Goal: Task Accomplishment & Management: Complete application form

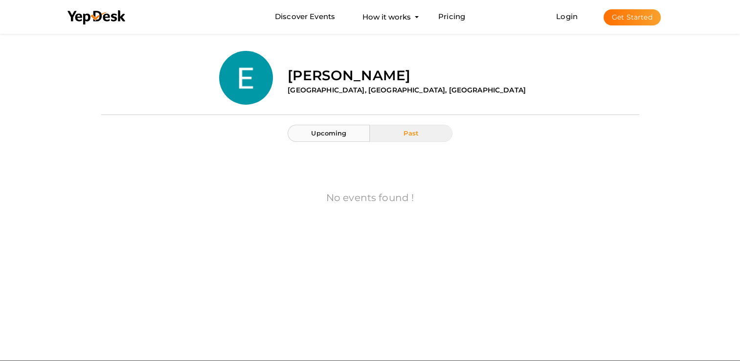
click at [321, 129] on span "Upcoming" at bounding box center [328, 133] width 35 height 8
click at [569, 14] on link "Login" at bounding box center [567, 16] width 22 height 9
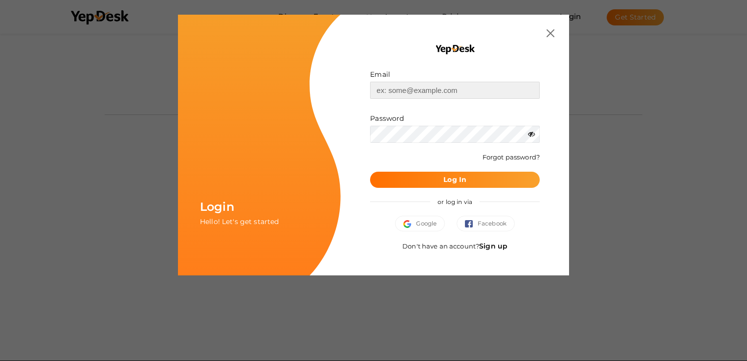
click at [454, 91] on input "text" at bounding box center [455, 90] width 170 height 17
click at [392, 88] on input "text" at bounding box center [455, 90] width 170 height 17
paste input "[EMAIL_ADDRESS][DOMAIN_NAME]"
type input "[EMAIL_ADDRESS][DOMAIN_NAME]"
click at [472, 177] on button "Log In" at bounding box center [455, 180] width 170 height 16
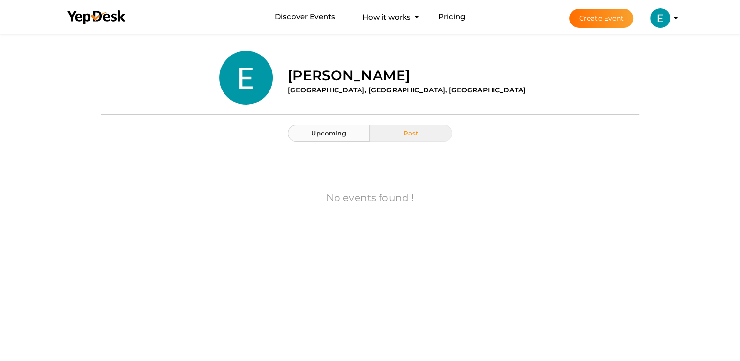
click at [336, 136] on span "Upcoming" at bounding box center [328, 133] width 35 height 8
click at [583, 15] on button "Create Event" at bounding box center [601, 18] width 65 height 19
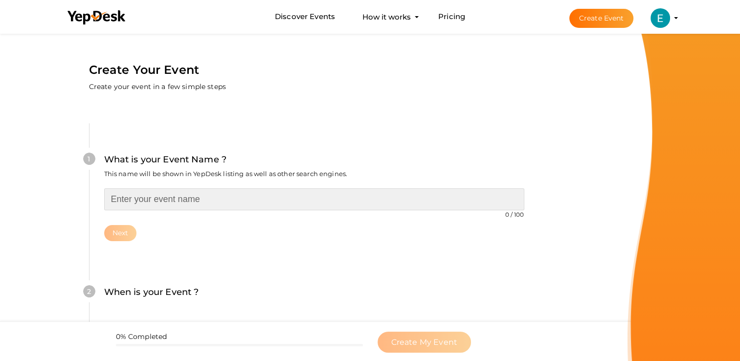
click at [268, 204] on input "text" at bounding box center [314, 199] width 420 height 22
type input "BRIDGE-A-THON"
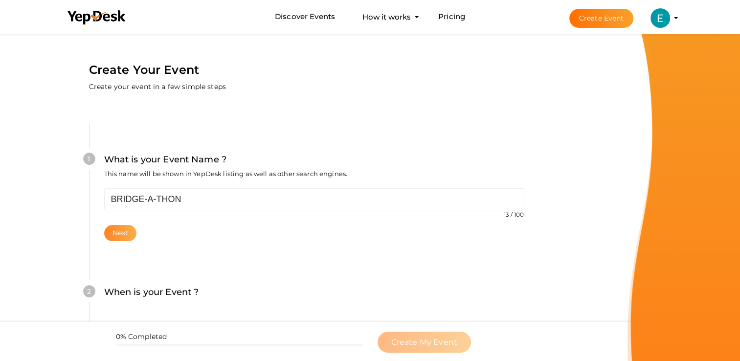
click at [119, 234] on button "Next" at bounding box center [120, 233] width 33 height 16
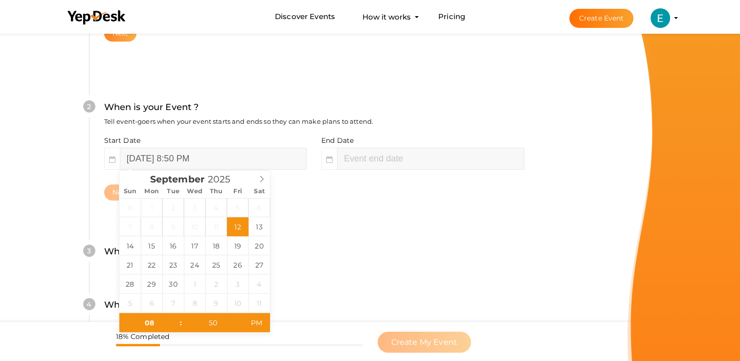
scroll to position [201, 0]
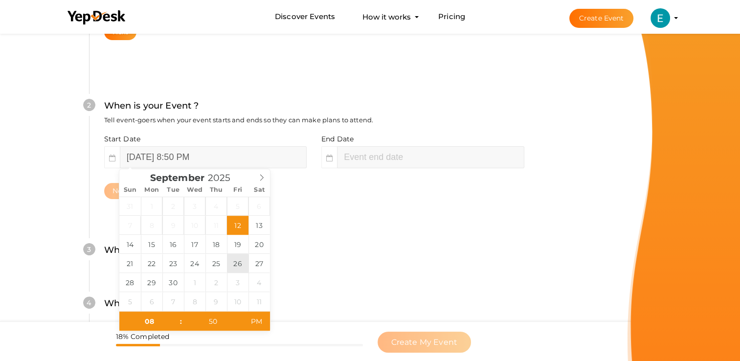
type input "[DATE] 8:50 PM"
type input "02"
type input "[DATE] 2:50 PM"
click at [209, 318] on input "50" at bounding box center [212, 321] width 60 height 20
type input "00"
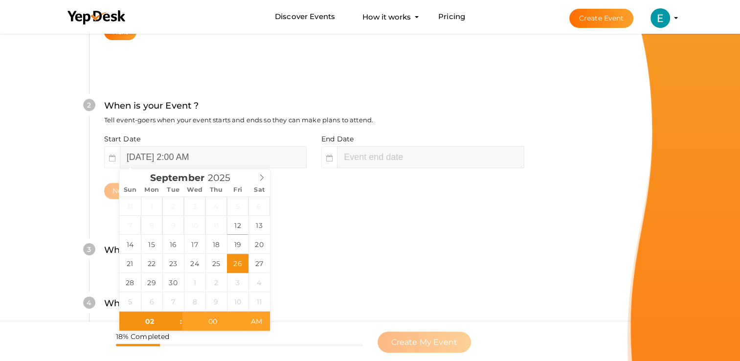
click at [250, 320] on span "AM" at bounding box center [256, 321] width 27 height 20
type input "[DATE] 2:00 PM"
click at [250, 320] on span "PM" at bounding box center [256, 321] width 27 height 20
type input "04"
type input "[DATE] 4:00 PM"
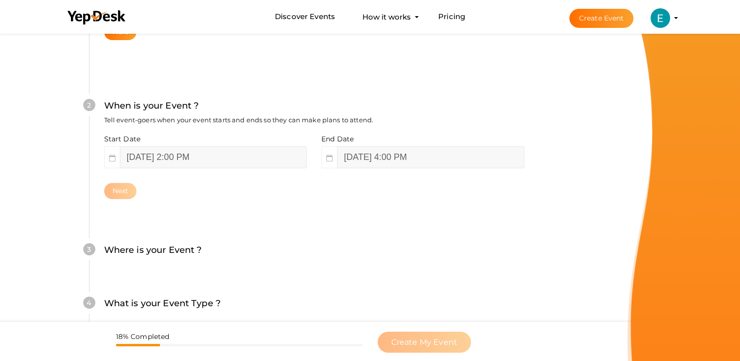
click at [318, 284] on div "4 What is your Event Type ? Choose the right event type. Registration Ticketing…" at bounding box center [314, 308] width 450 height 53
click at [543, 289] on div "What is your Event Name ? This name will be shown in YepDesk listing as well as…" at bounding box center [314, 181] width 508 height 577
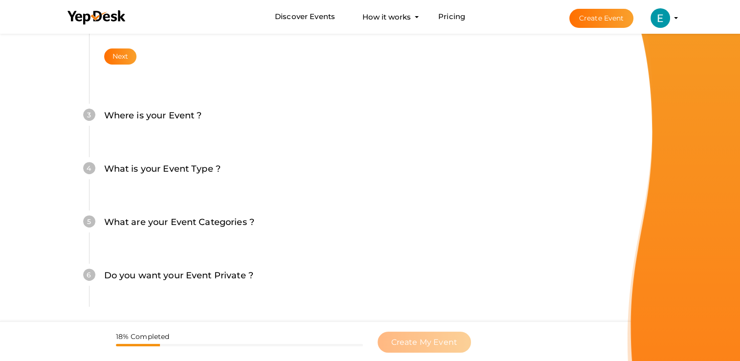
scroll to position [348, 0]
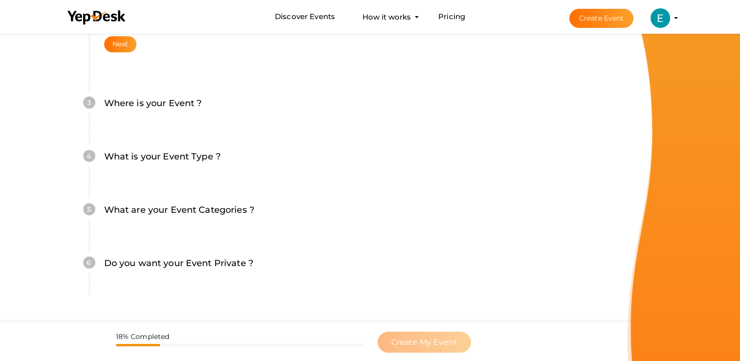
click at [185, 113] on div "Where is your Event ? Tell event-goers where your event location is." at bounding box center [314, 108] width 420 height 24
click at [119, 41] on button "Next" at bounding box center [120, 44] width 33 height 16
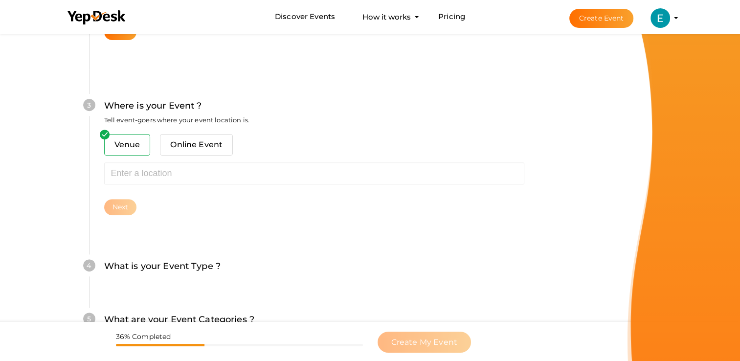
scroll to position [360, 0]
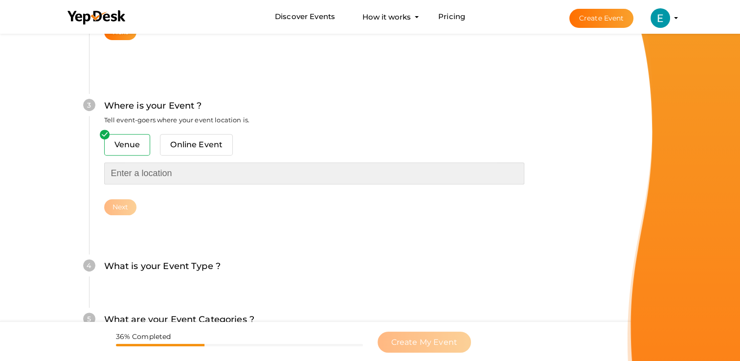
click at [181, 167] on input "text" at bounding box center [314, 173] width 420 height 22
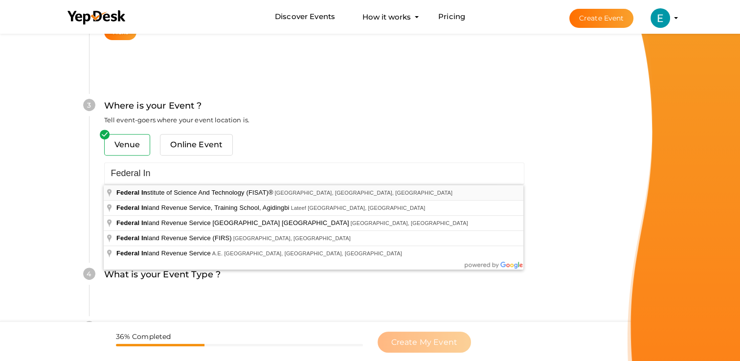
type input "Federal Institute of Science And Technology (FISAT)®, [GEOGRAPHIC_DATA], [GEOGR…"
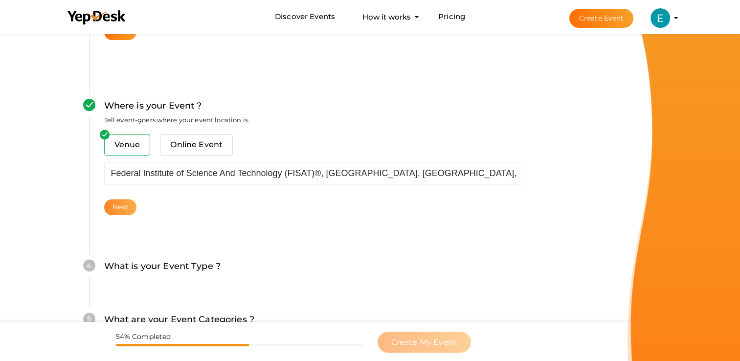
click at [113, 212] on button "Next" at bounding box center [120, 207] width 33 height 16
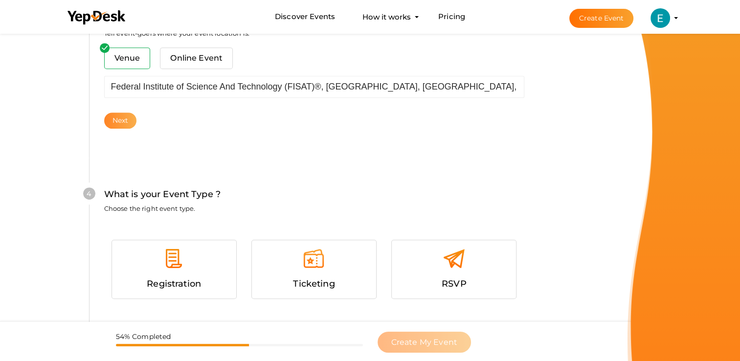
scroll to position [535, 0]
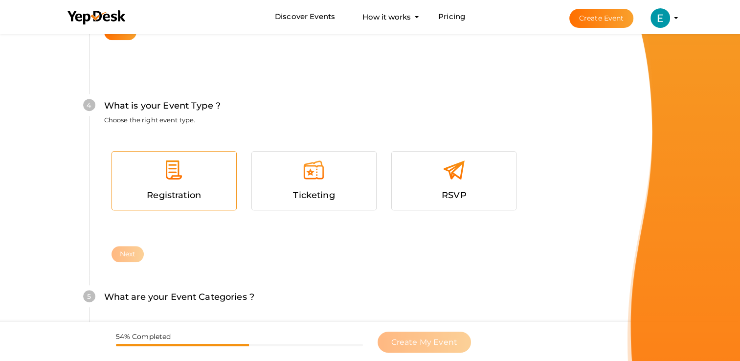
click at [190, 193] on span "Registration" at bounding box center [174, 195] width 54 height 11
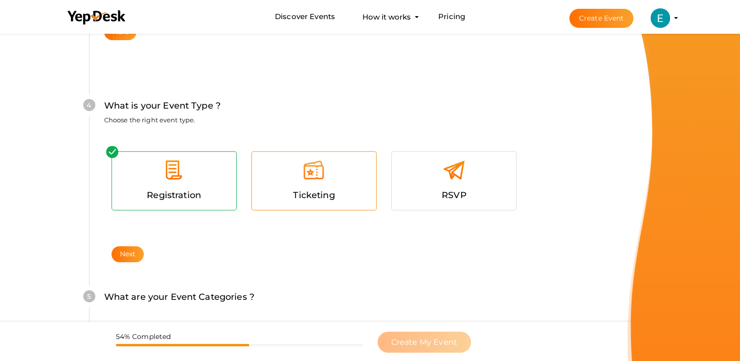
click at [295, 192] on span "Ticketing" at bounding box center [314, 195] width 42 height 11
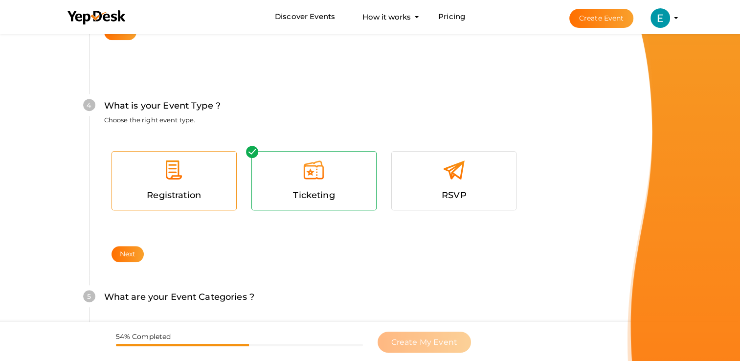
click at [225, 177] on div at bounding box center [173, 173] width 109 height 29
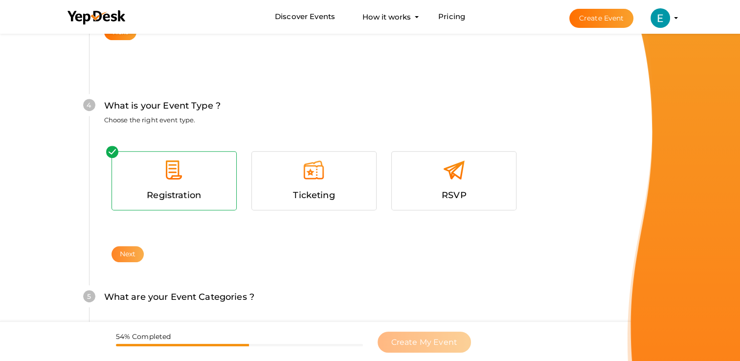
click at [135, 247] on button "Next" at bounding box center [127, 254] width 33 height 16
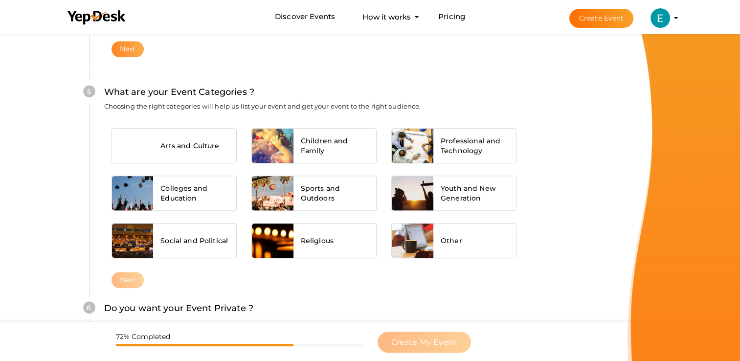
scroll to position [497, 0]
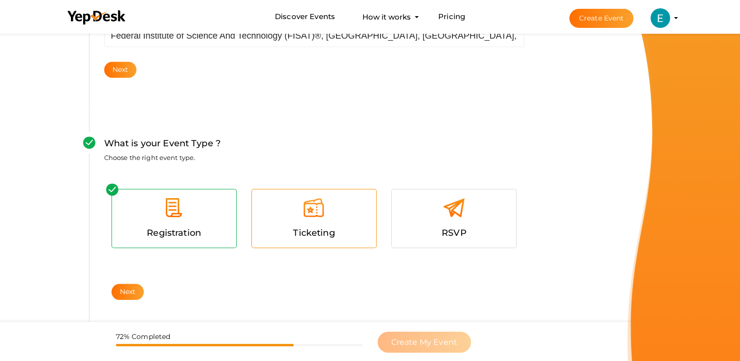
click at [313, 211] on img at bounding box center [314, 207] width 22 height 22
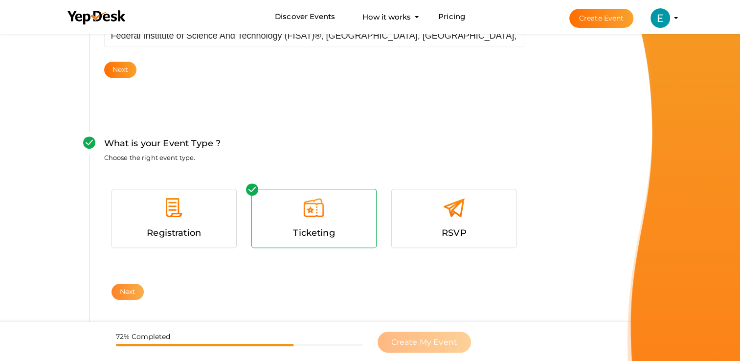
click at [113, 296] on button "Next" at bounding box center [127, 292] width 33 height 16
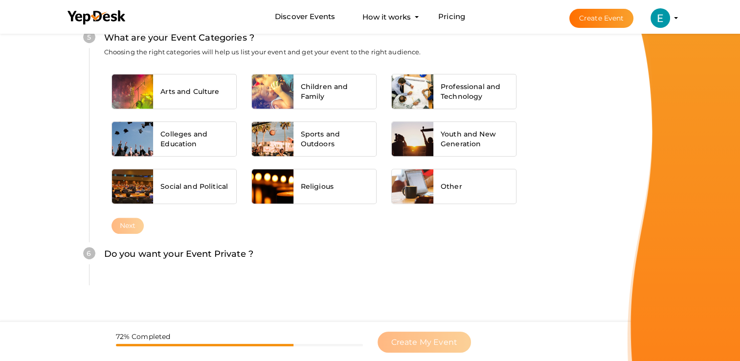
scroll to position [786, 0]
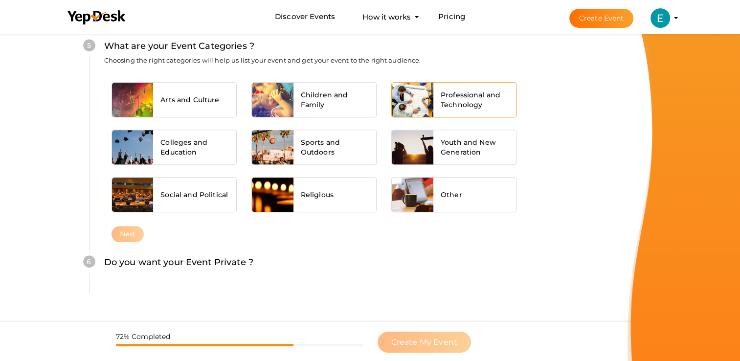
click at [455, 109] on div "Professional and Technology" at bounding box center [474, 100] width 83 height 34
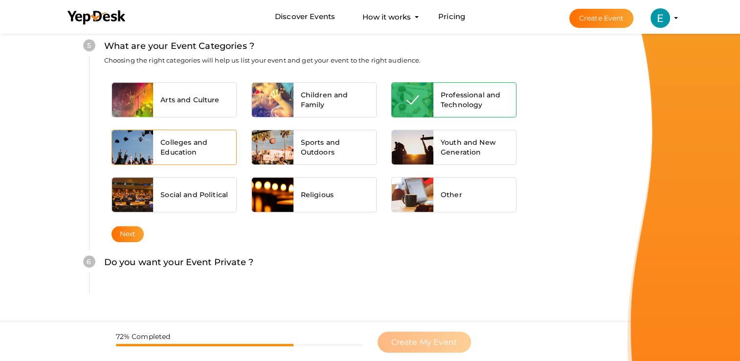
click at [195, 149] on span "Colleges and Education" at bounding box center [194, 147] width 68 height 20
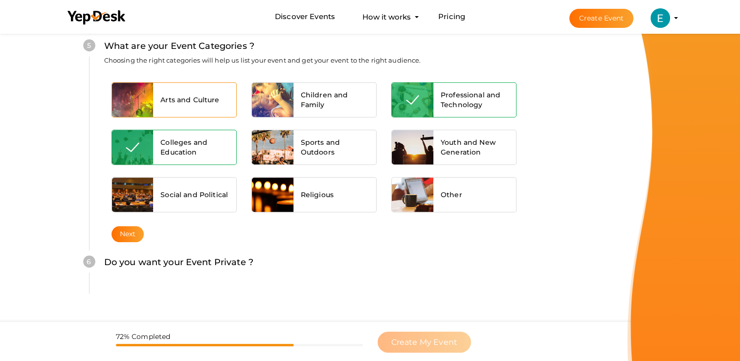
click at [209, 96] on span "Arts and Culture" at bounding box center [189, 100] width 59 height 10
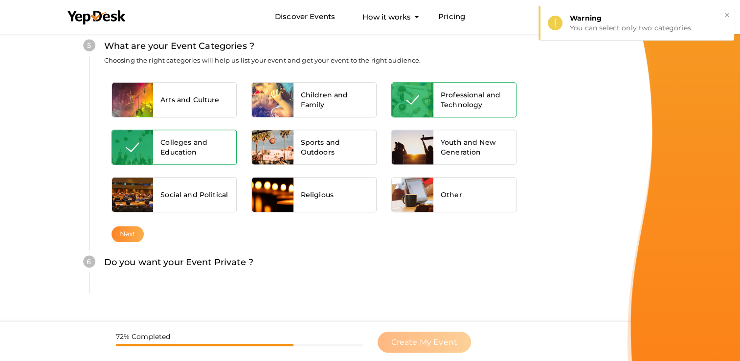
click at [128, 226] on button "Next" at bounding box center [127, 234] width 33 height 16
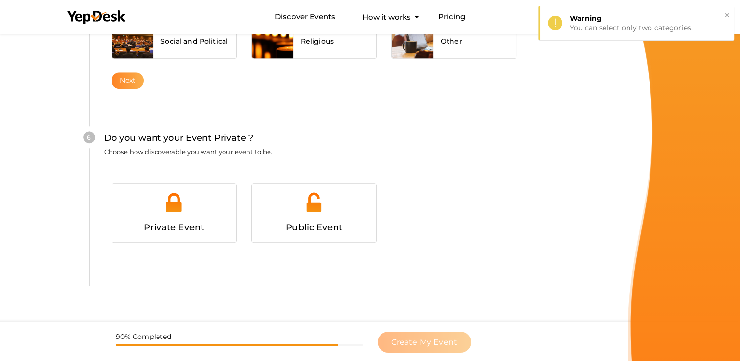
scroll to position [954, 0]
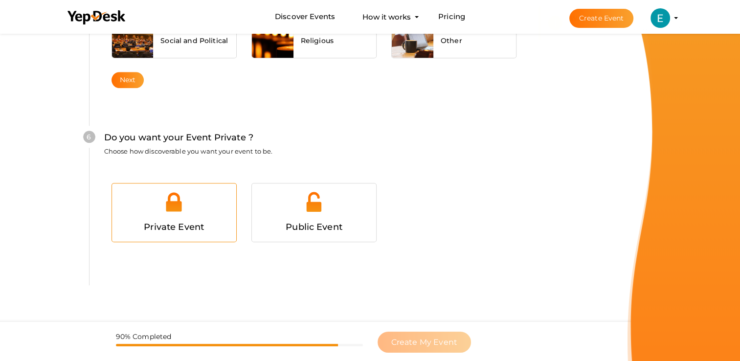
click at [209, 209] on div at bounding box center [173, 205] width 109 height 29
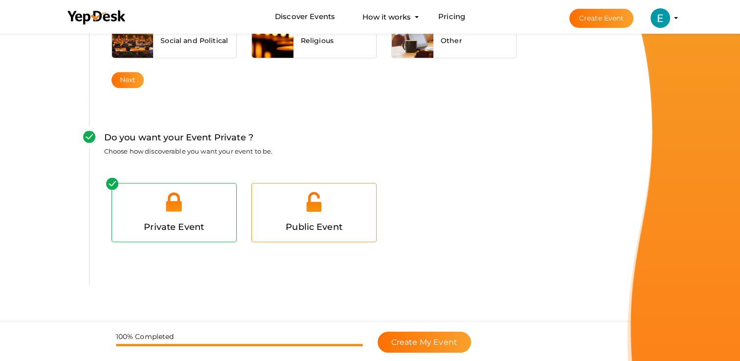
click at [325, 209] on div at bounding box center [313, 205] width 109 height 29
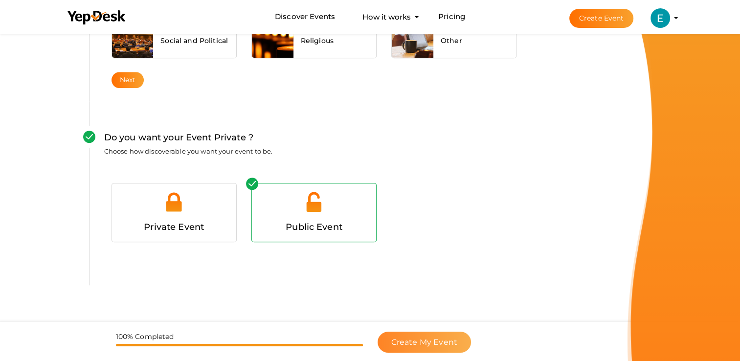
click at [402, 342] on span "Create My Event" at bounding box center [424, 341] width 66 height 9
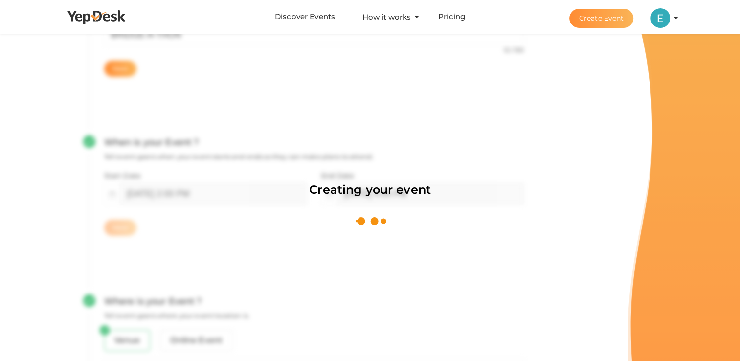
scroll to position [147, 0]
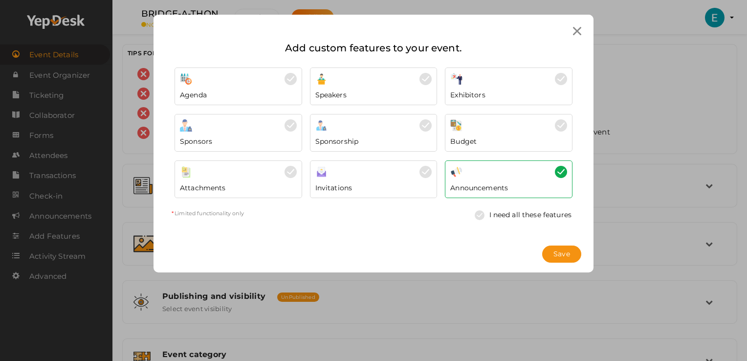
click at [575, 34] on icon at bounding box center [577, 31] width 8 height 8
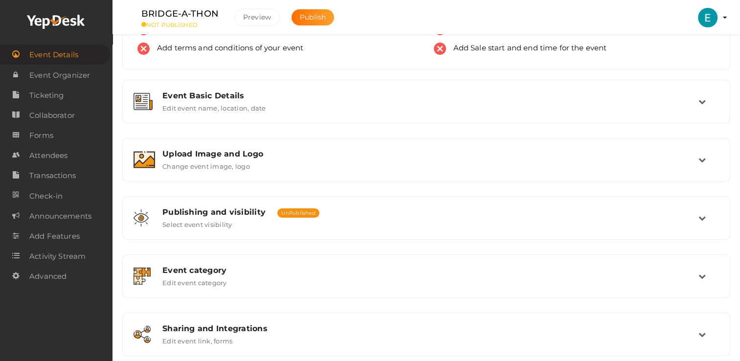
scroll to position [160, 0]
